Goal: Transaction & Acquisition: Book appointment/travel/reservation

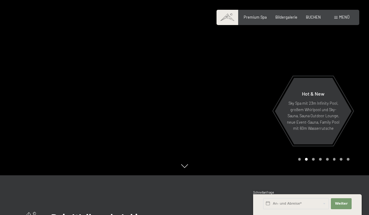
click at [313, 17] on span "BUCHEN" at bounding box center [313, 17] width 15 height 5
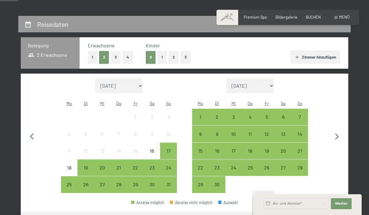
scroll to position [100, 0]
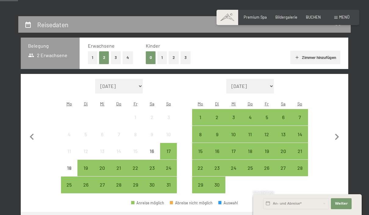
click at [302, 115] on div "7" at bounding box center [299, 122] width 15 height 15
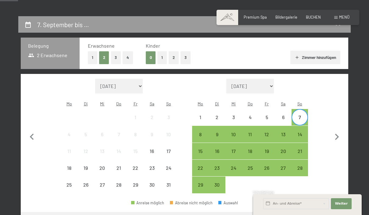
click at [302, 132] on div "14" at bounding box center [299, 139] width 15 height 15
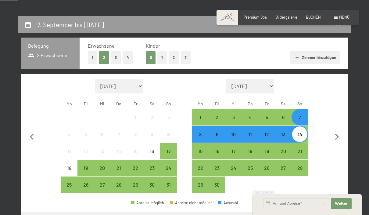
click at [302, 115] on div "7" at bounding box center [299, 122] width 15 height 15
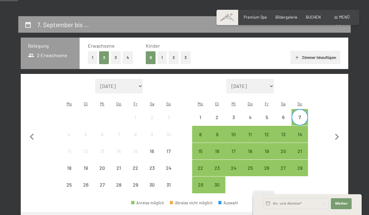
click at [303, 132] on div "14" at bounding box center [299, 139] width 15 height 15
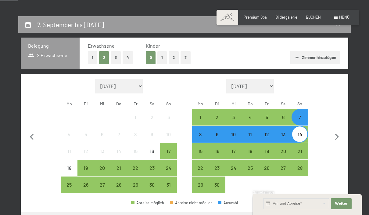
click at [218, 165] on div "23" at bounding box center [216, 172] width 15 height 15
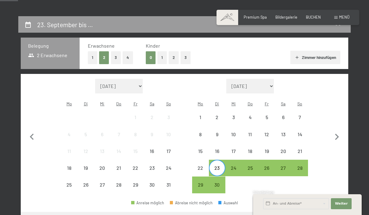
click at [330, 212] on button "Weiter zu „Zimmer“" at bounding box center [321, 219] width 55 height 15
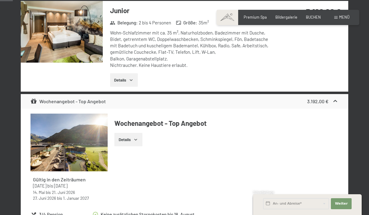
scroll to position [0, 0]
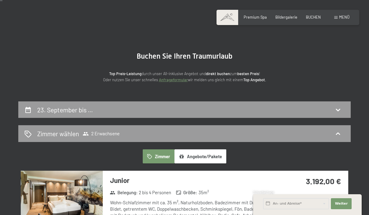
click at [339, 112] on icon at bounding box center [337, 109] width 7 height 7
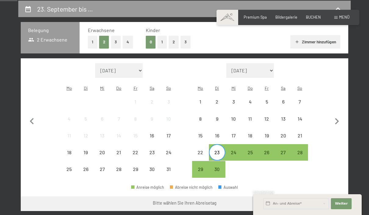
click at [303, 116] on div "14" at bounding box center [299, 123] width 15 height 15
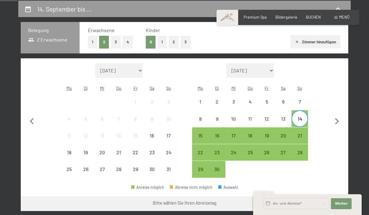
click at [218, 150] on div "23" at bounding box center [216, 157] width 15 height 15
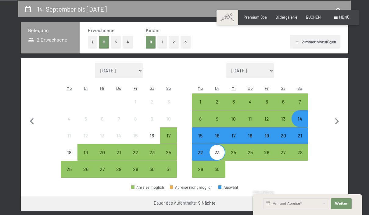
click at [327, 196] on button "Weiter zu „Zimmer“" at bounding box center [321, 203] width 55 height 15
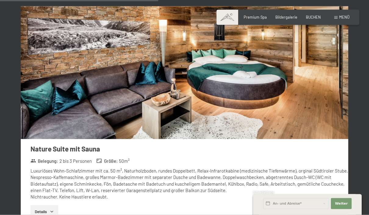
scroll to position [1726, 0]
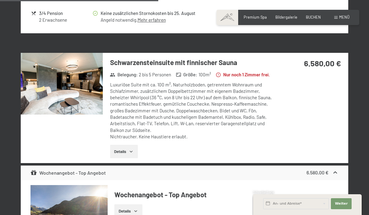
click at [132, 154] on icon "button" at bounding box center [131, 151] width 5 height 5
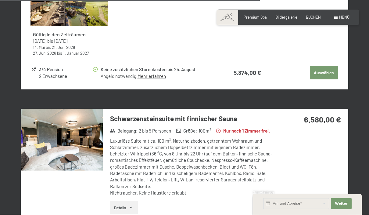
scroll to position [1656, 0]
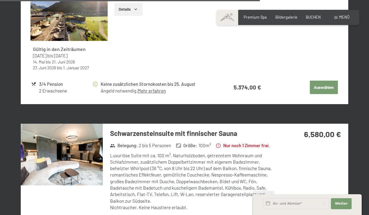
click at [92, 161] on img at bounding box center [62, 153] width 82 height 61
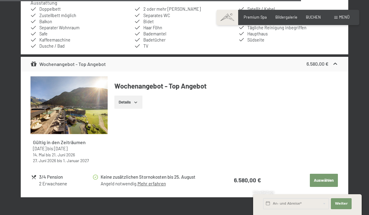
scroll to position [1896, 0]
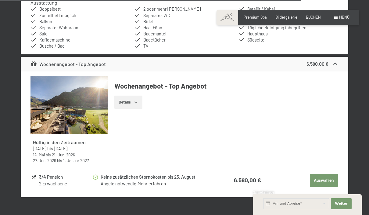
scroll to position [1914, 0]
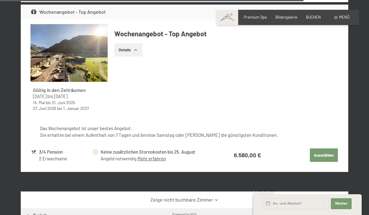
scroll to position [1951, 0]
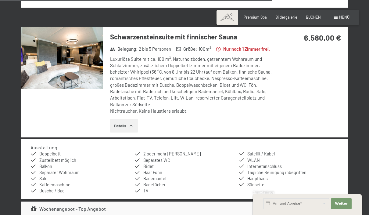
scroll to position [1752, 0]
click at [79, 64] on img at bounding box center [62, 57] width 82 height 61
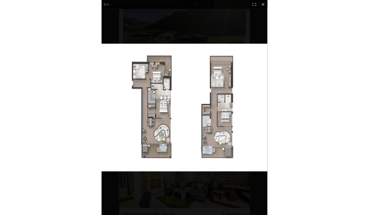
scroll to position [1752, 0]
